Goal: Information Seeking & Learning: Learn about a topic

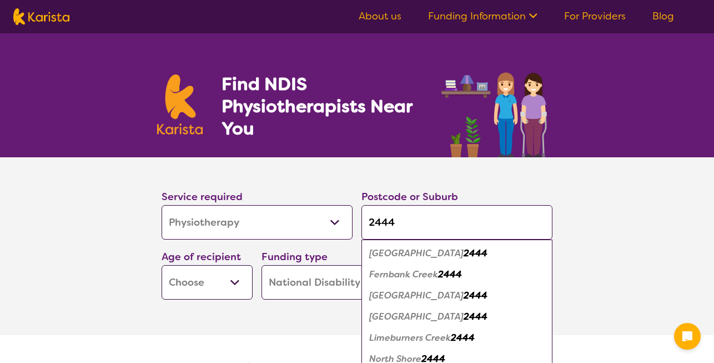
select select "Physiotherapy"
select select "NDIS"
select select "Physiotherapy"
select select "NDIS"
type input "2444"
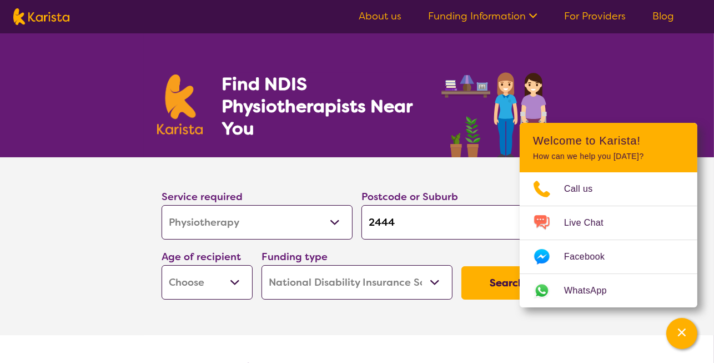
click at [235, 283] on select "Early Childhood - 0 to 9 Child - 10 to 11 Adolescent - 12 to 17 Adult - 18 to 6…" at bounding box center [207, 282] width 91 height 34
select select "AG"
click at [162, 265] on select "Early Childhood - 0 to 9 Child - 10 to 11 Adolescent - 12 to 17 Adult - 18 to 6…" at bounding box center [207, 282] width 91 height 34
select select "AG"
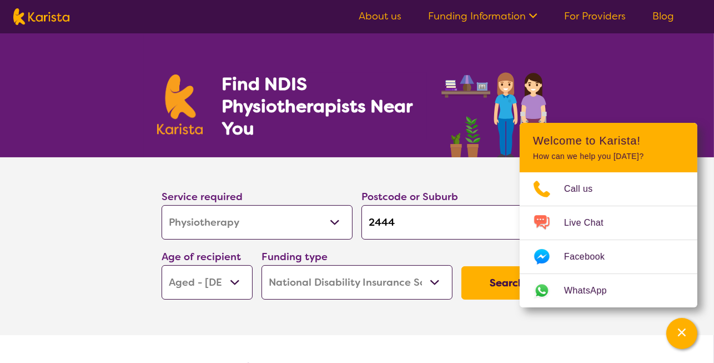
click at [434, 283] on select "Home Care Package (HCP) National Disability Insurance Scheme (NDIS) I don't know" at bounding box center [357, 282] width 191 height 34
select select "i-don-t-know"
click at [262, 265] on select "Home Care Package (HCP) National Disability Insurance Scheme (NDIS) I don't know" at bounding box center [357, 282] width 191 height 34
select select "i-don-t-know"
click at [509, 283] on button "Search" at bounding box center [507, 282] width 91 height 33
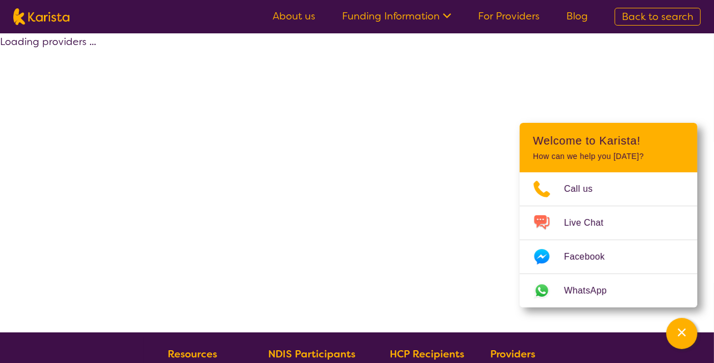
select select "Physiotherapy"
select select "AG"
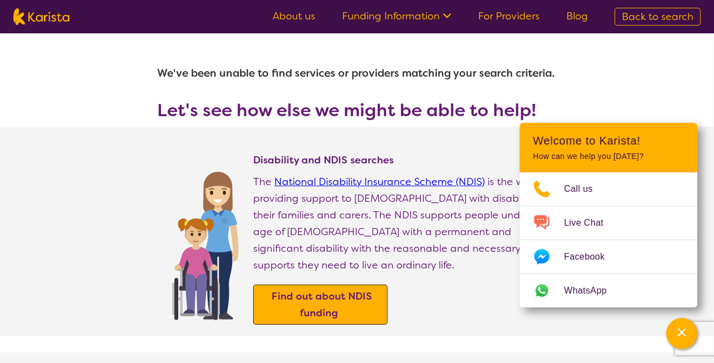
click at [341, 289] on b "Find out about NDIS funding" at bounding box center [322, 304] width 101 height 30
